Goal: Information Seeking & Learning: Learn about a topic

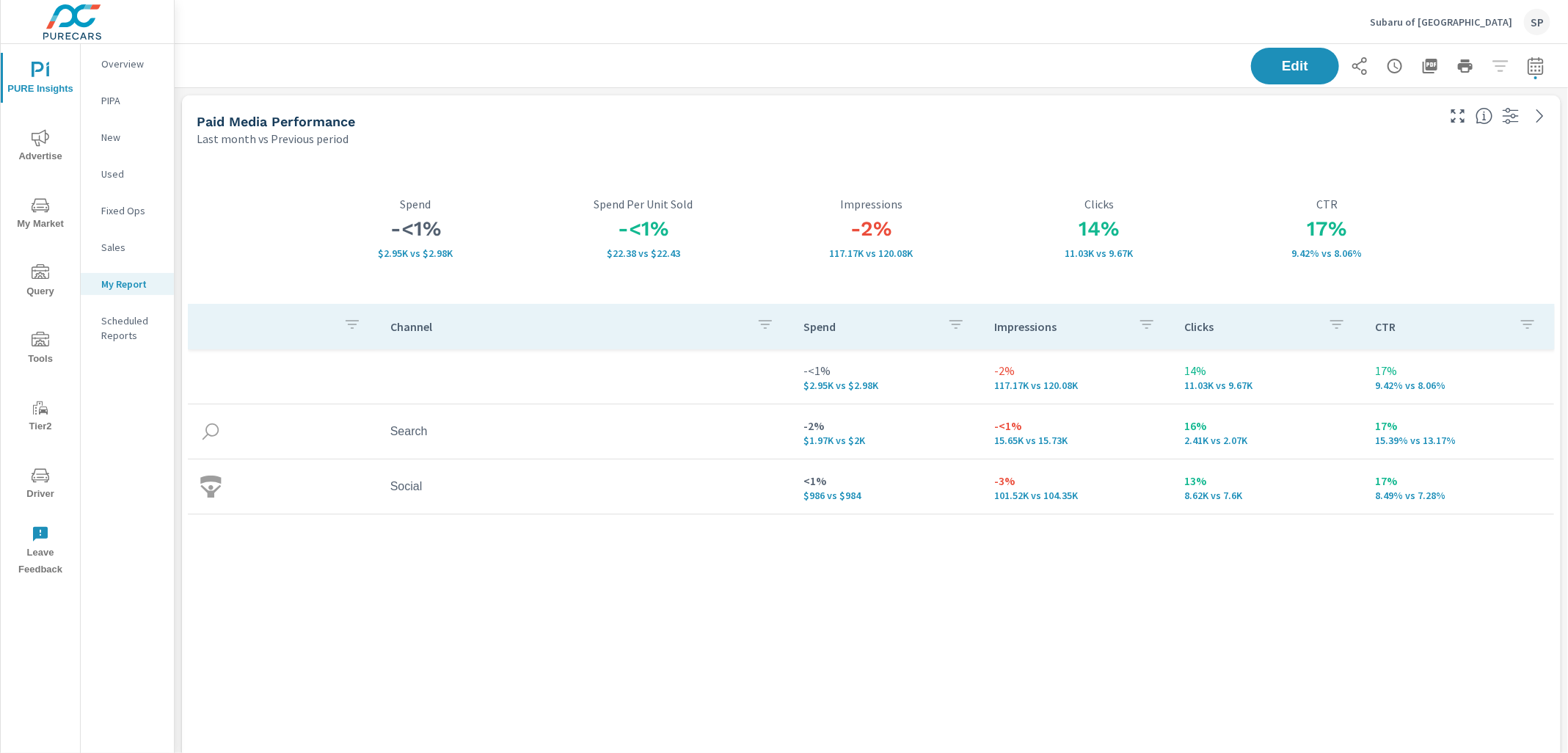
scroll to position [4906, 1395]
click at [43, 148] on span "Advertise" at bounding box center [40, 147] width 71 height 36
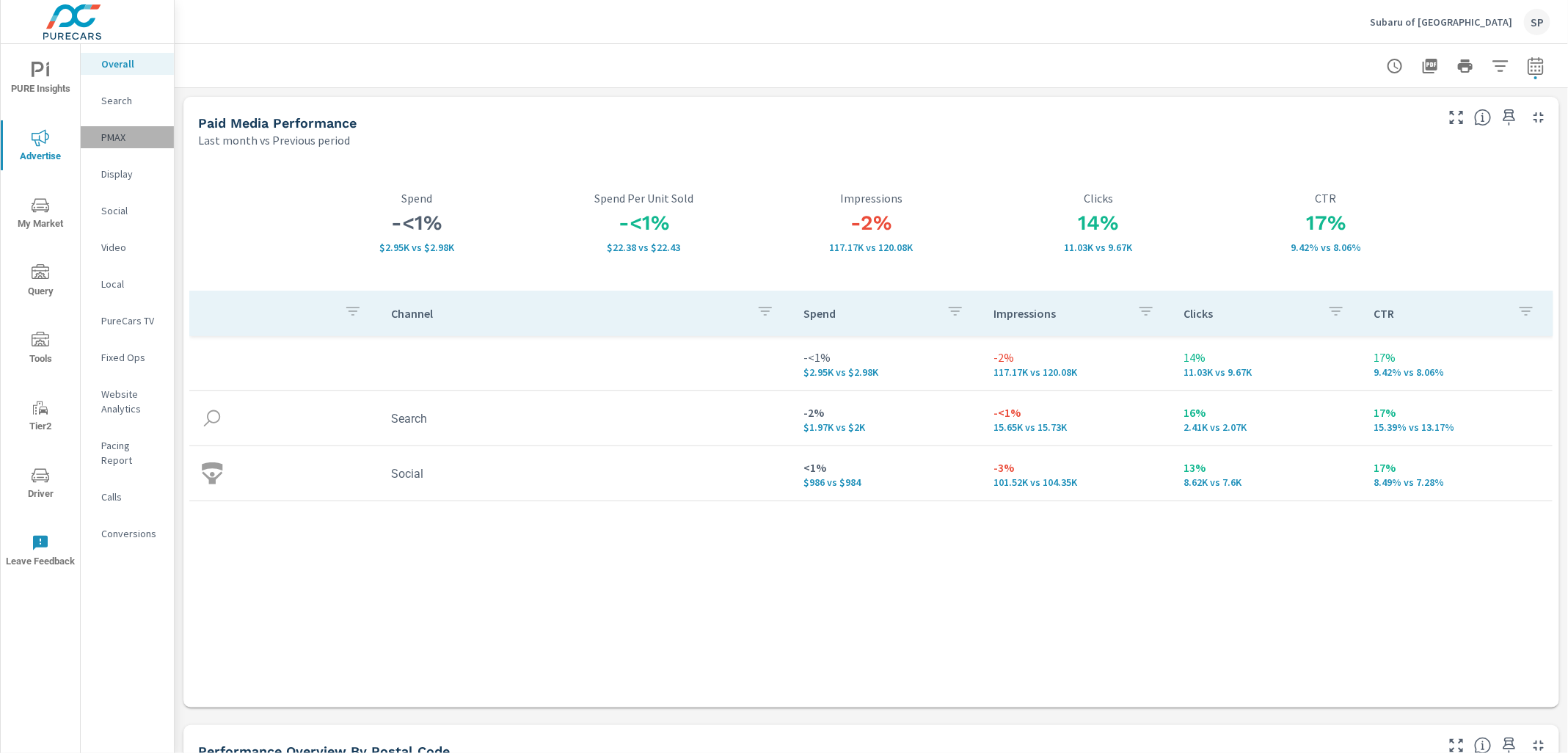
click at [115, 135] on p "PMAX" at bounding box center [132, 136] width 61 height 15
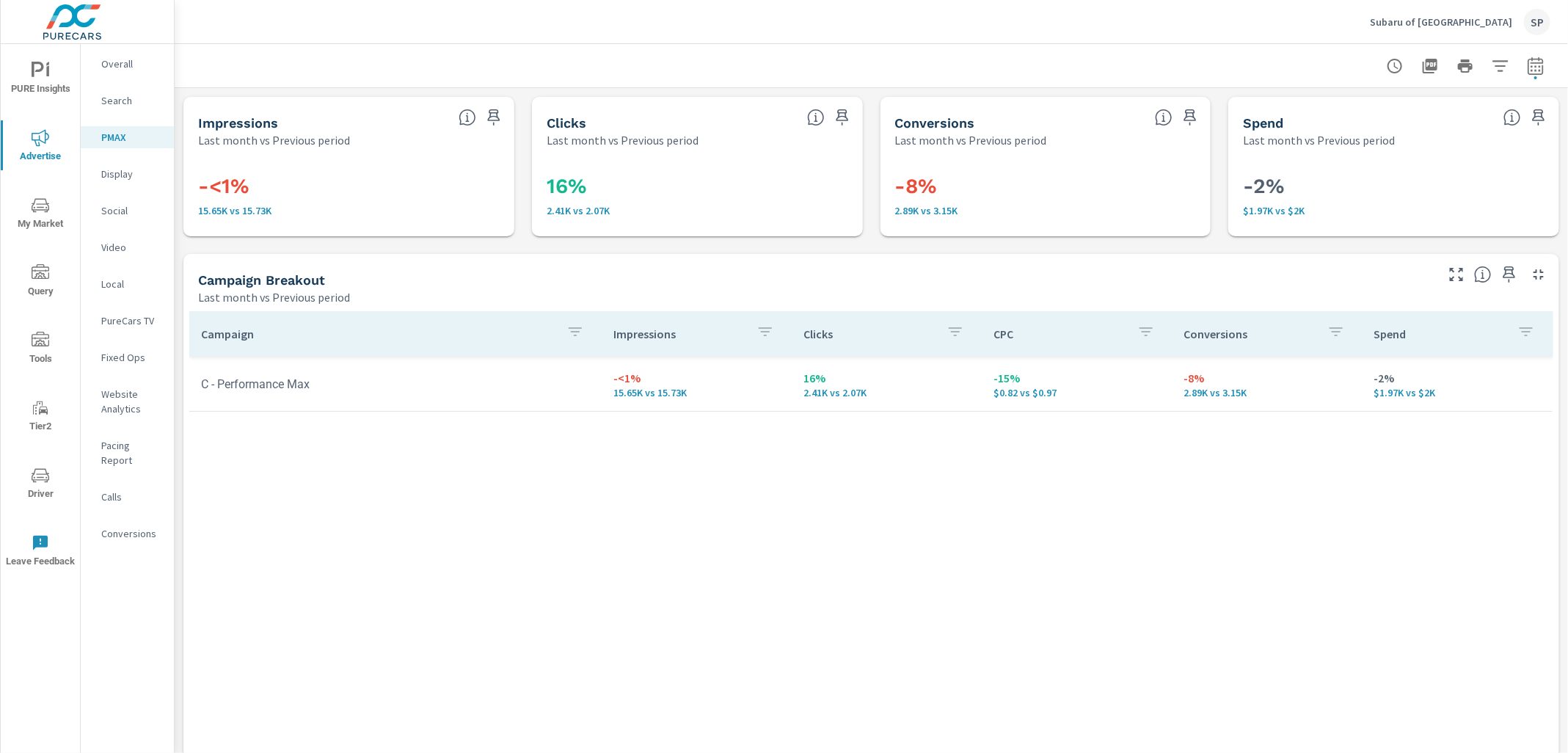
scroll to position [35, 0]
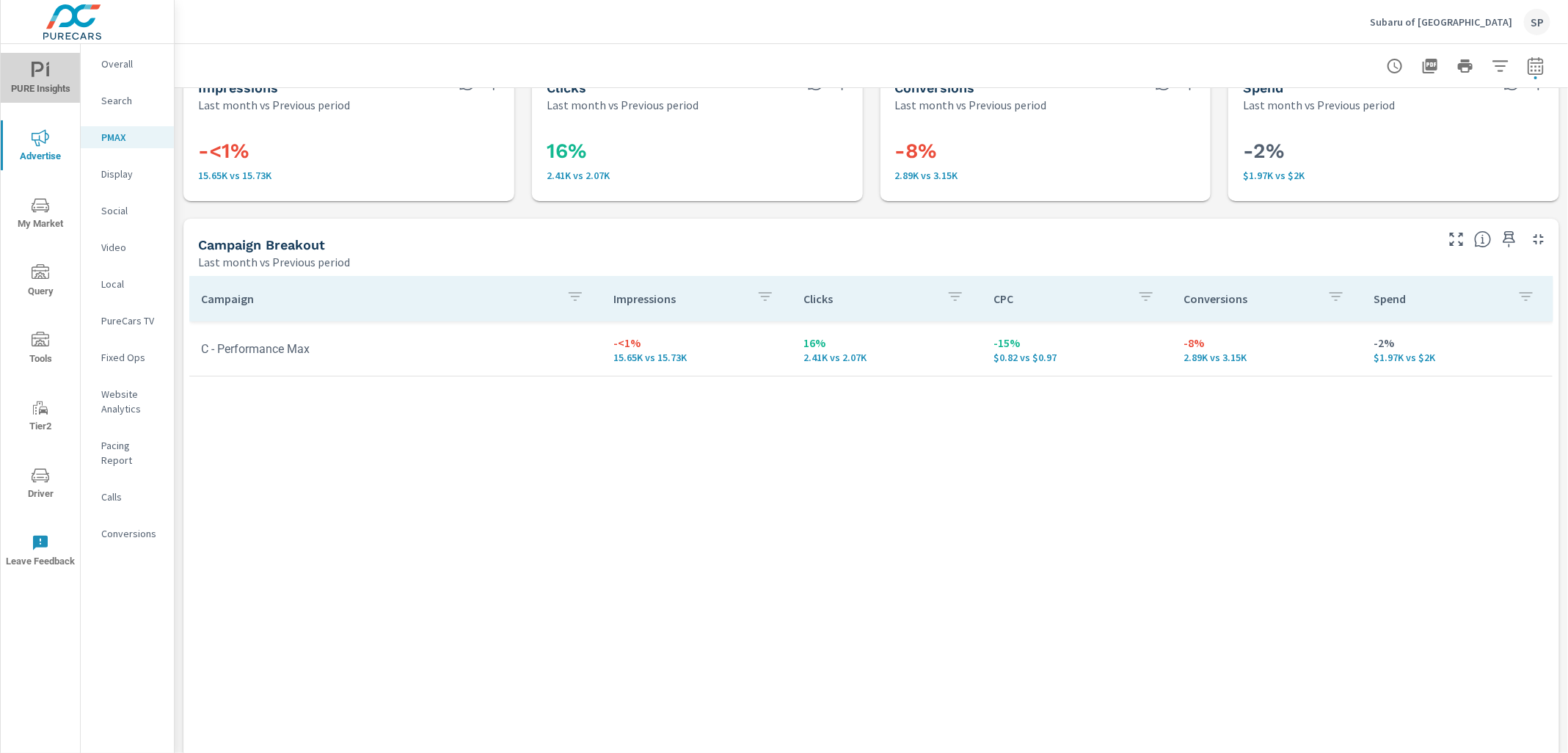
click at [47, 77] on icon "nav menu" at bounding box center [41, 71] width 17 height 17
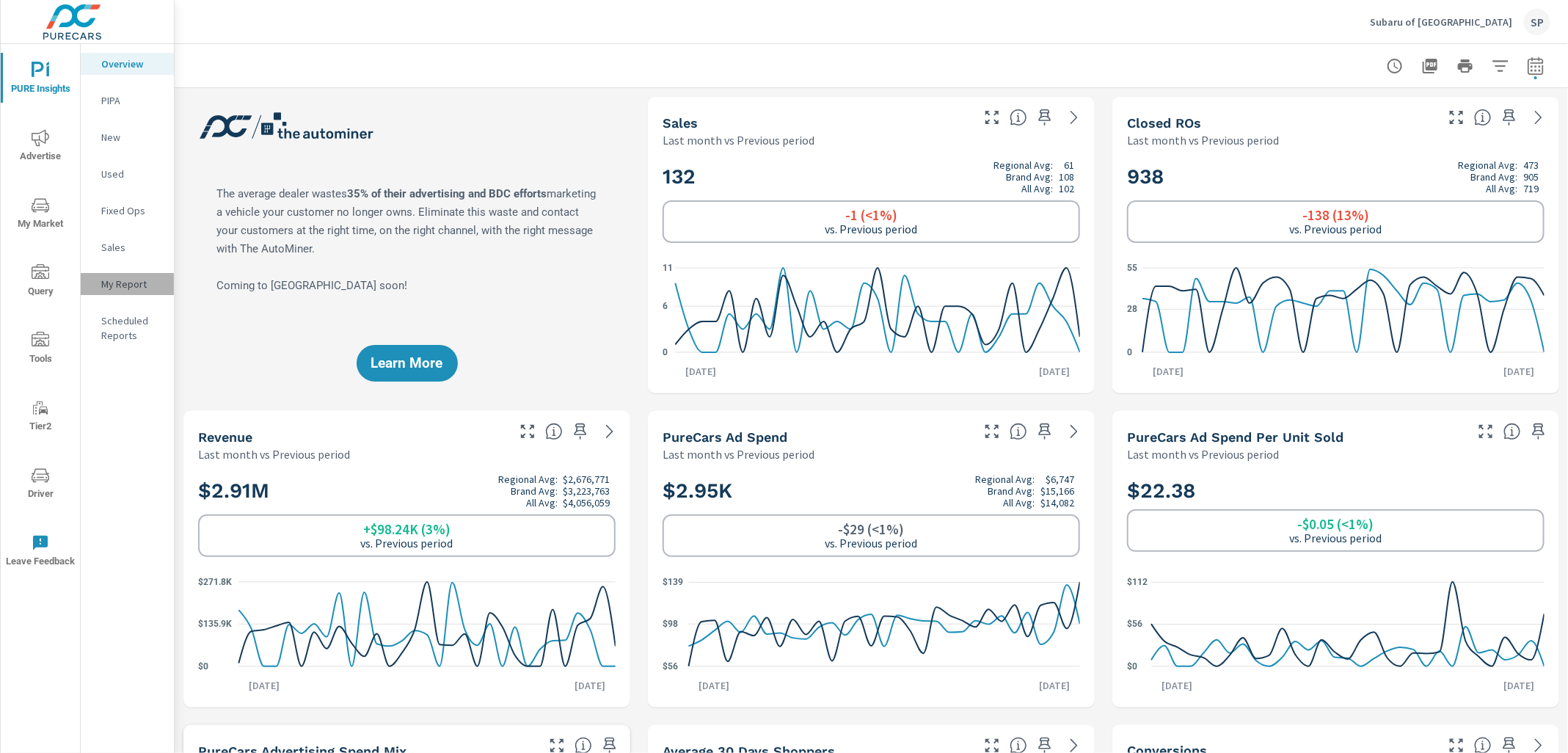
click at [116, 277] on p "My Report" at bounding box center [132, 284] width 61 height 15
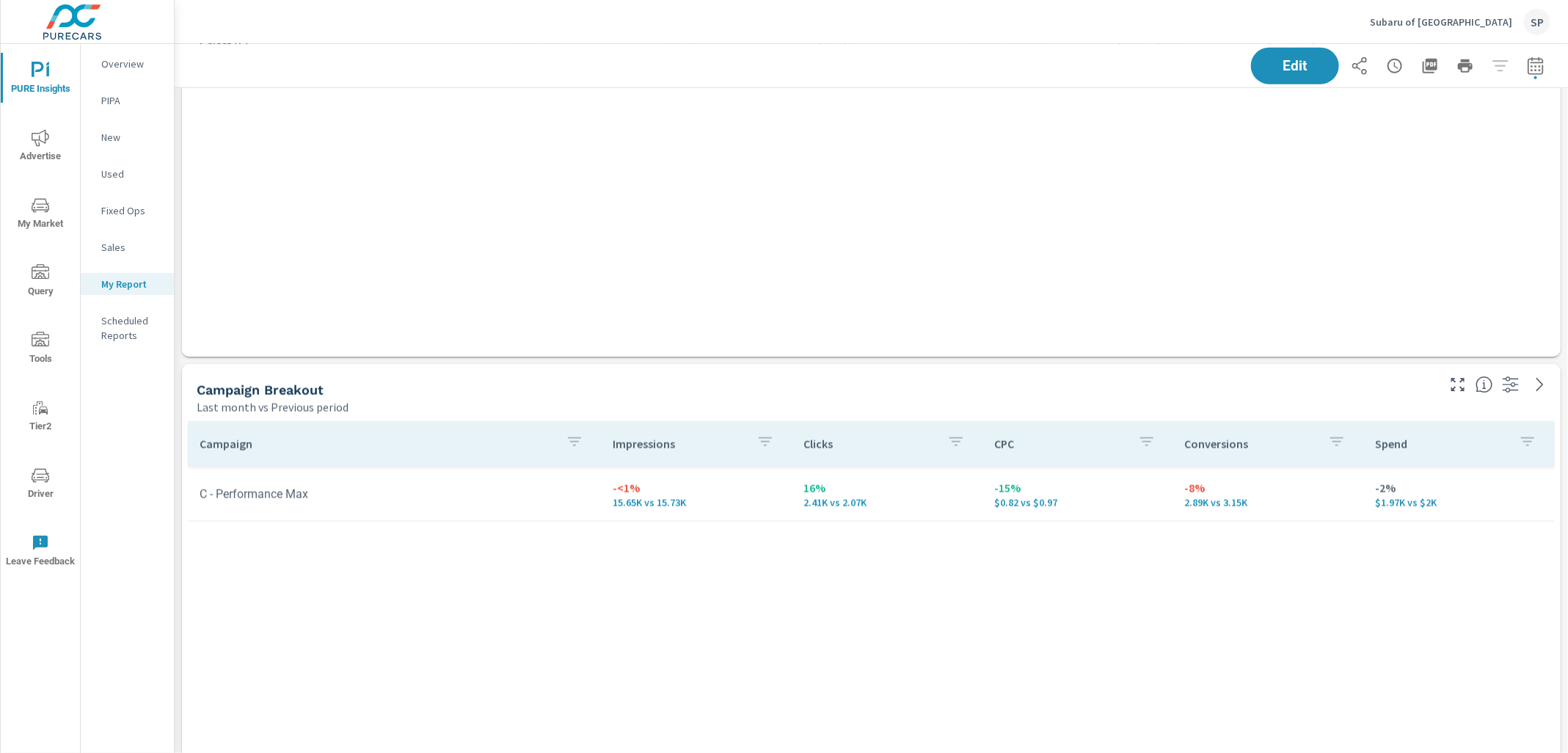
scroll to position [827, 0]
